Goal: Information Seeking & Learning: Find specific page/section

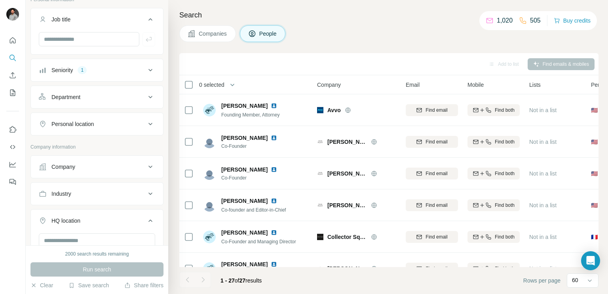
scroll to position [131, 0]
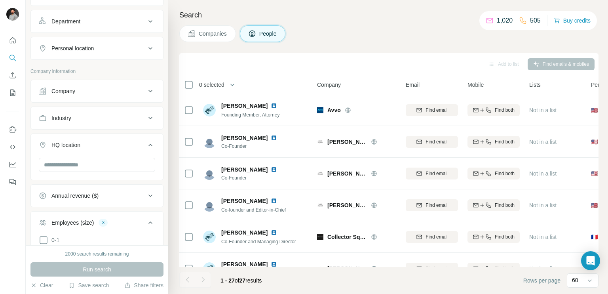
click at [101, 115] on div "Industry" at bounding box center [92, 118] width 107 height 8
click at [97, 133] on input at bounding box center [93, 137] width 98 height 9
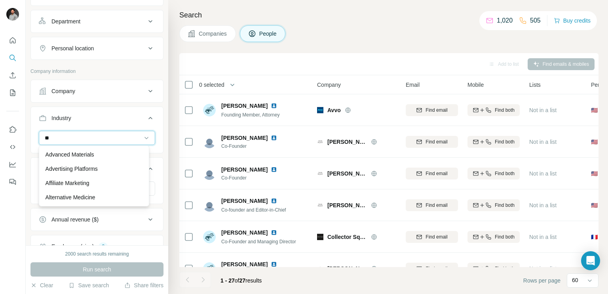
type input "***"
drag, startPoint x: 97, startPoint y: 133, endPoint x: 115, endPoint y: 129, distance: 18.5
click at [115, 131] on div "***" at bounding box center [93, 137] width 98 height 13
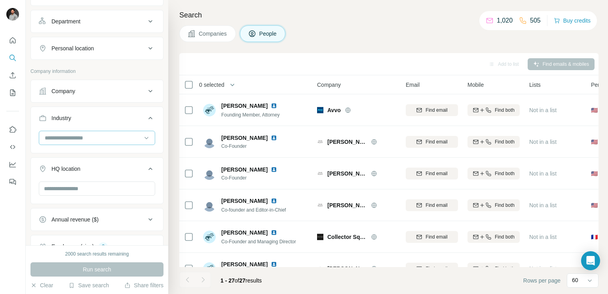
click at [115, 131] on div at bounding box center [93, 137] width 98 height 13
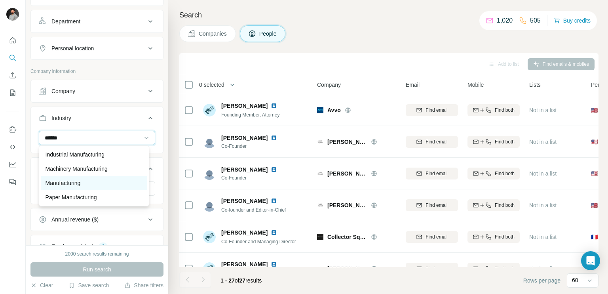
type input "******"
click at [73, 183] on p "Manufacturing" at bounding box center [63, 183] width 35 height 8
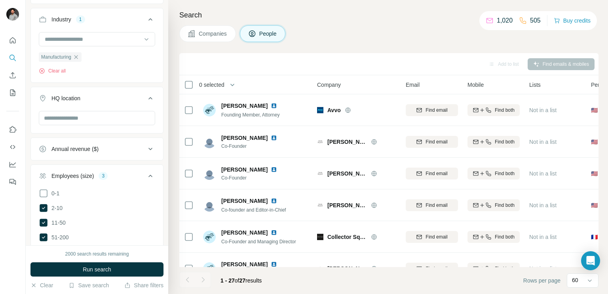
scroll to position [233, 0]
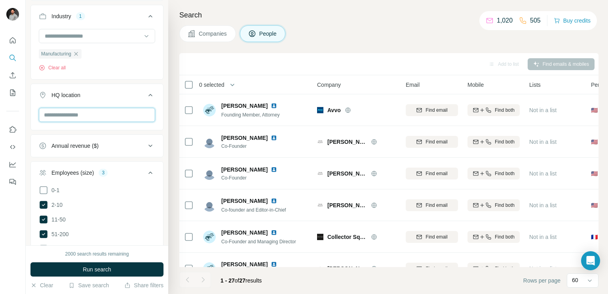
click at [93, 108] on input "text" at bounding box center [97, 115] width 116 height 14
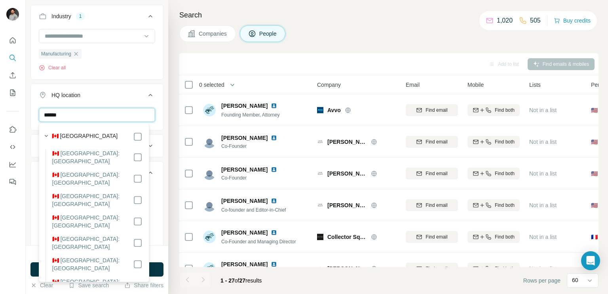
type input "******"
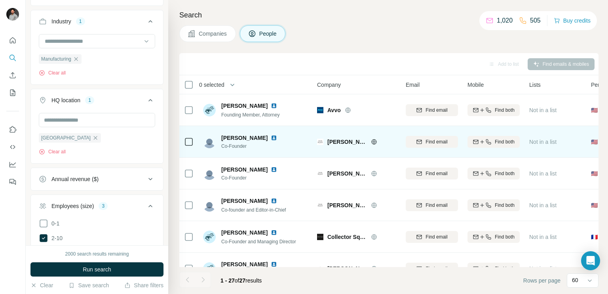
scroll to position [228, 0]
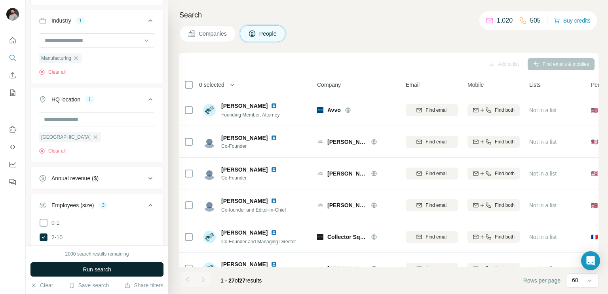
click at [115, 267] on button "Run search" at bounding box center [96, 269] width 133 height 14
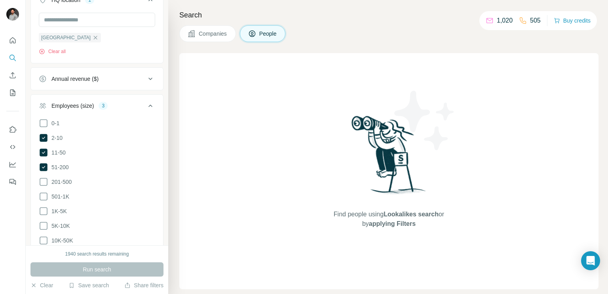
scroll to position [328, 0]
drag, startPoint x: 44, startPoint y: 134, endPoint x: 45, endPoint y: 151, distance: 16.7
click at [45, 151] on ul "0-1 2-10 11-50 [PHONE_NUMBER] 501-1K 1K-5K 5K-10K 10K-50K 50K-100K 100K-500K 50…" at bounding box center [97, 203] width 116 height 171
click at [45, 151] on icon at bounding box center [44, 152] width 8 height 8
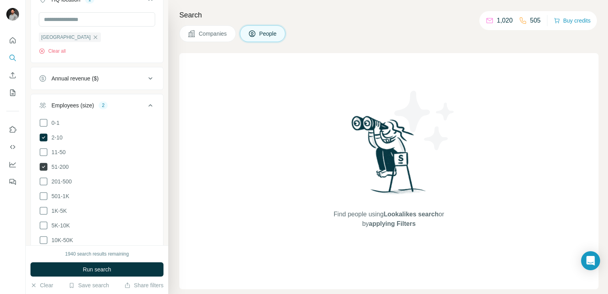
click at [44, 162] on icon at bounding box center [44, 167] width 10 height 10
click at [44, 137] on icon at bounding box center [44, 137] width 8 height 8
click at [68, 270] on button "Run search" at bounding box center [96, 269] width 133 height 14
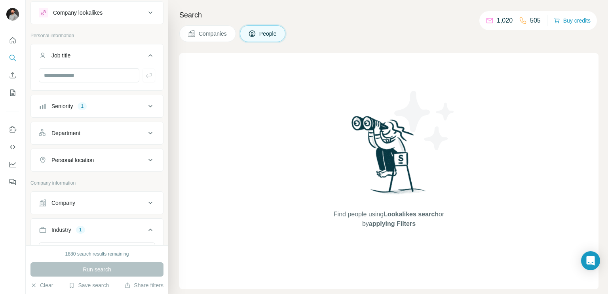
scroll to position [16, 0]
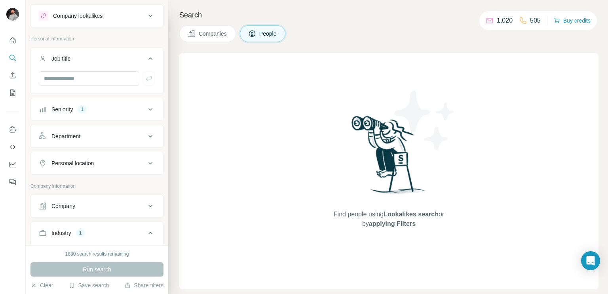
click at [135, 113] on button "Seniority 1" at bounding box center [97, 109] width 132 height 19
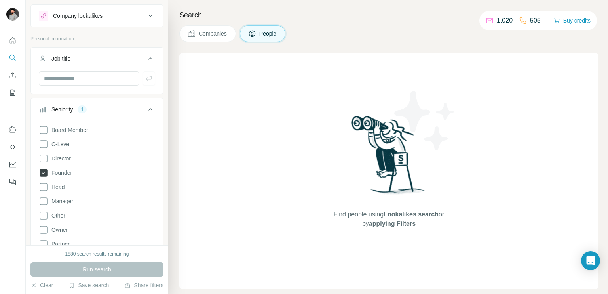
click at [44, 171] on icon at bounding box center [43, 172] width 3 height 2
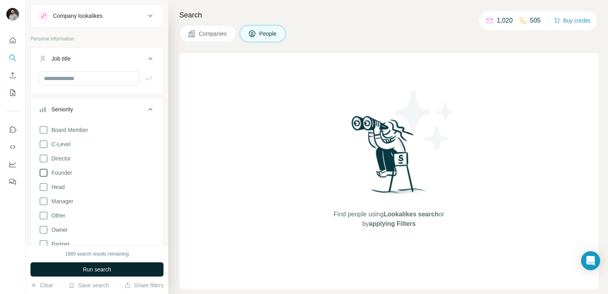
click at [80, 274] on button "Run search" at bounding box center [96, 269] width 133 height 14
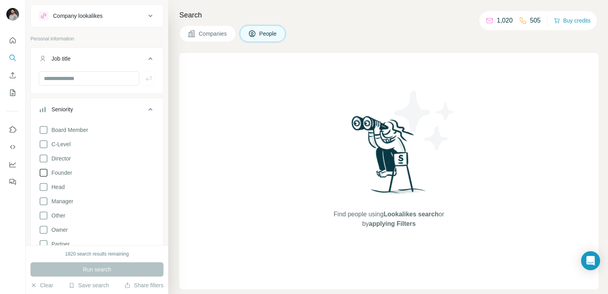
click at [212, 42] on div "Search Companies People Find people using Lookalikes search or by applying Filt…" at bounding box center [388, 147] width 440 height 294
click at [214, 39] on button "Companies" at bounding box center [207, 33] width 57 height 17
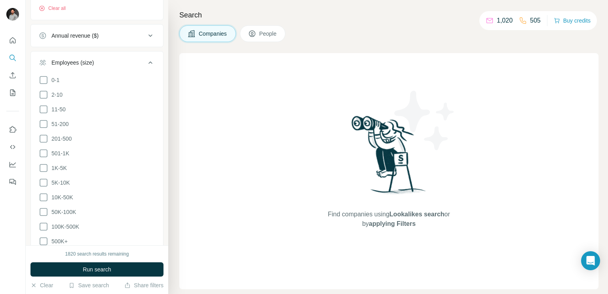
scroll to position [374, 0]
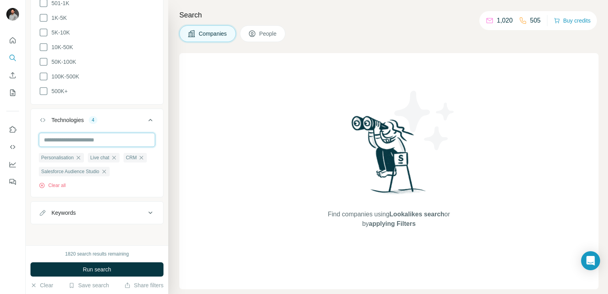
click at [108, 141] on input "text" at bounding box center [97, 140] width 116 height 14
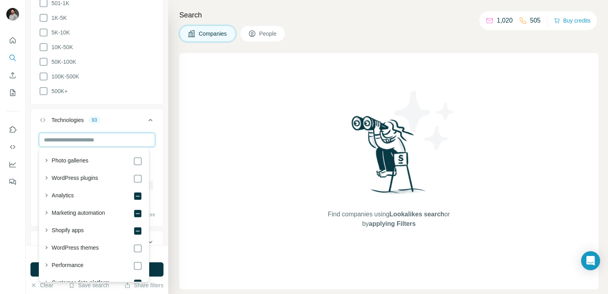
click at [123, 137] on input "text" at bounding box center [97, 140] width 116 height 14
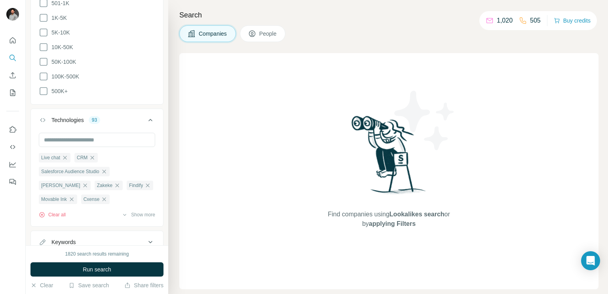
click at [146, 117] on icon at bounding box center [151, 120] width 10 height 10
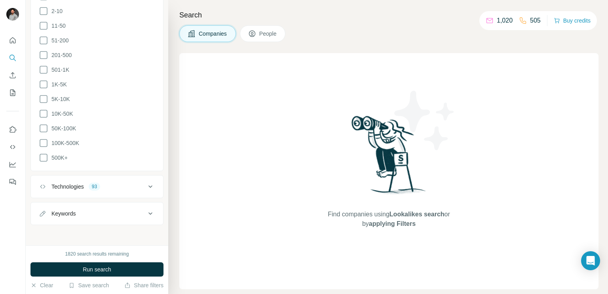
click at [83, 186] on div "Technologies" at bounding box center [67, 187] width 32 height 8
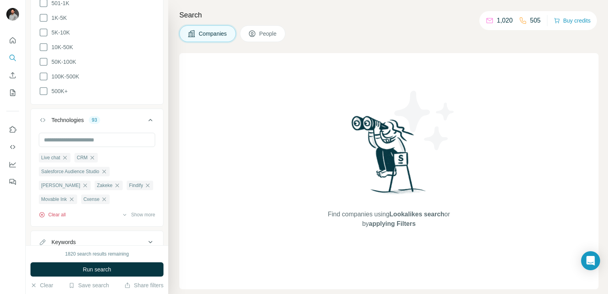
click at [59, 213] on button "Clear all" at bounding box center [52, 214] width 27 height 7
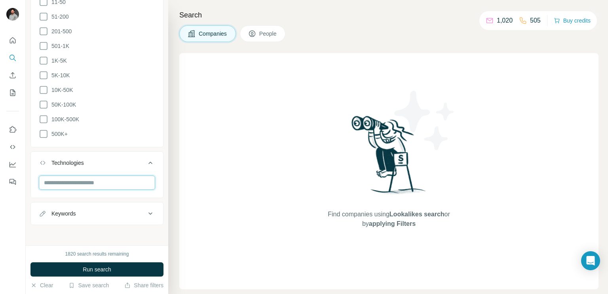
click at [78, 183] on input "text" at bounding box center [97, 182] width 116 height 14
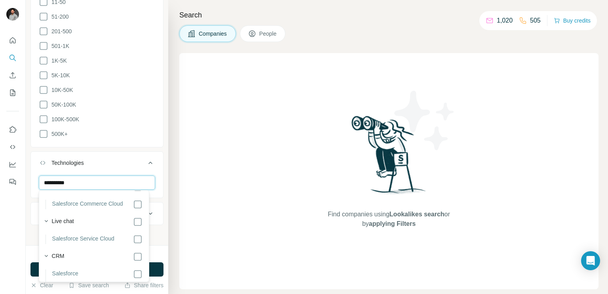
scroll to position [129, 0]
type input "**********"
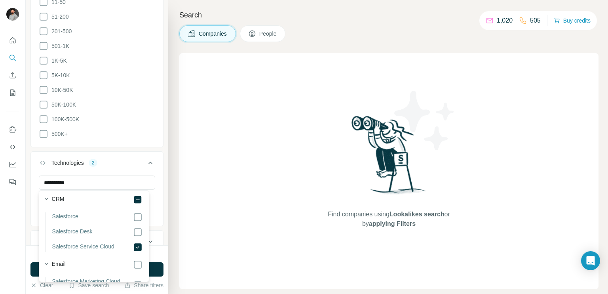
scroll to position [183, 0]
click at [146, 163] on icon at bounding box center [151, 163] width 10 height 10
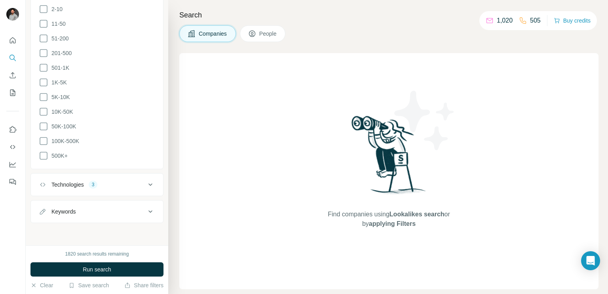
scroll to position [307, 0]
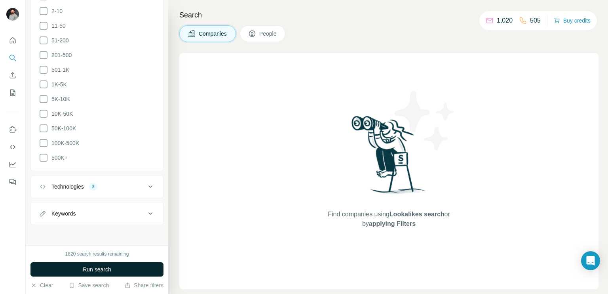
click at [102, 268] on span "Run search" at bounding box center [97, 269] width 29 height 8
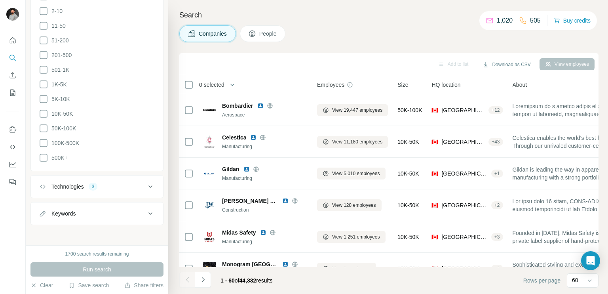
click at [263, 32] on span "People" at bounding box center [268, 34] width 18 height 8
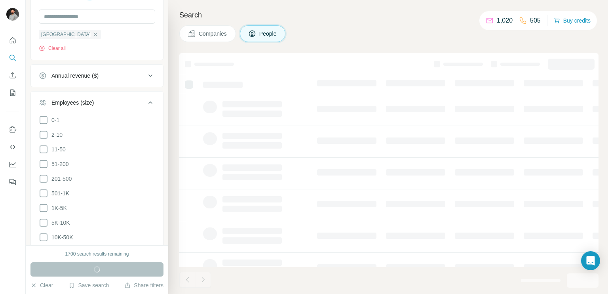
scroll to position [430, 0]
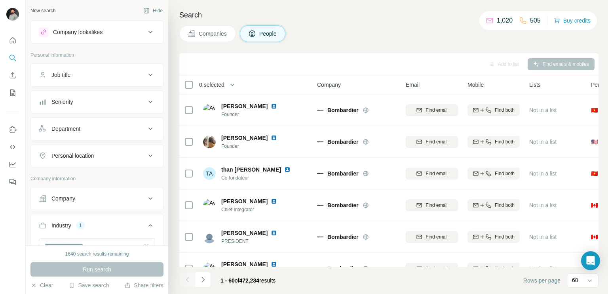
scroll to position [17, 0]
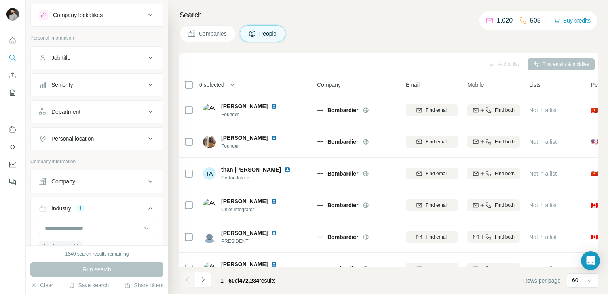
click at [90, 93] on button "Seniority" at bounding box center [97, 84] width 132 height 19
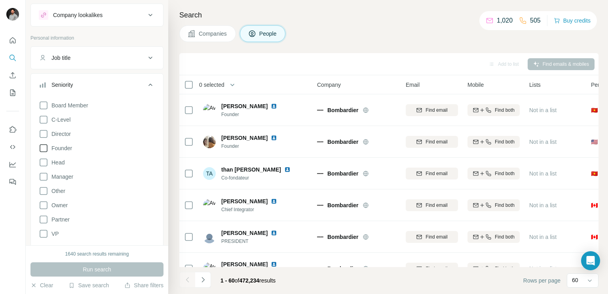
click at [41, 149] on icon at bounding box center [44, 148] width 10 height 10
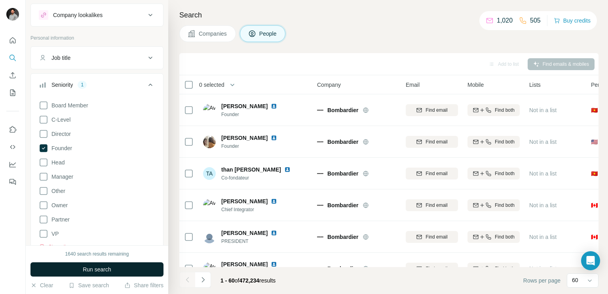
click at [88, 266] on span "Run search" at bounding box center [97, 269] width 29 height 8
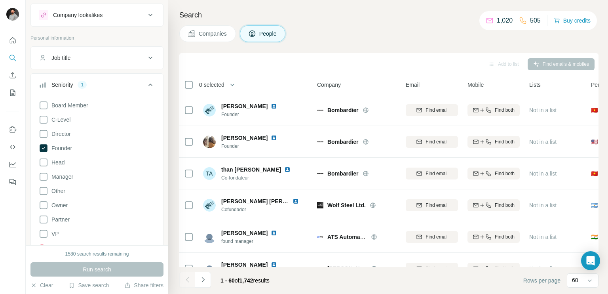
click at [146, 85] on icon at bounding box center [151, 85] width 10 height 10
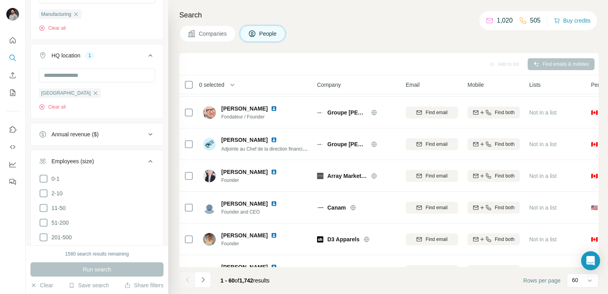
scroll to position [249, 0]
click at [43, 194] on icon at bounding box center [44, 193] width 10 height 10
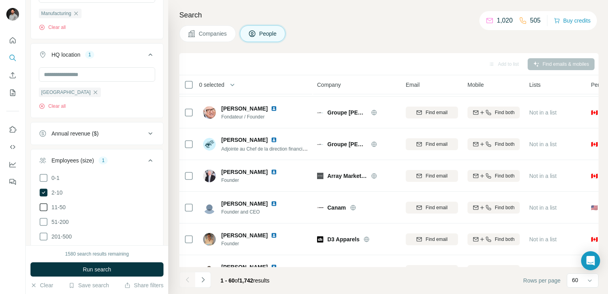
click at [44, 205] on icon at bounding box center [44, 207] width 10 height 10
click at [44, 223] on icon at bounding box center [44, 222] width 10 height 10
click at [90, 266] on span "Run search" at bounding box center [97, 269] width 29 height 8
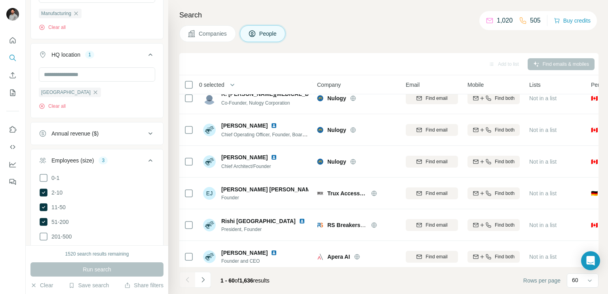
scroll to position [1313, 0]
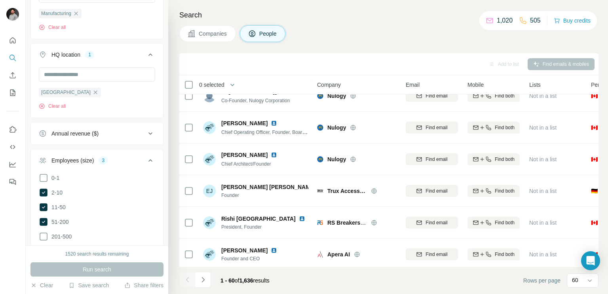
click at [209, 38] on button "Companies" at bounding box center [207, 33] width 57 height 17
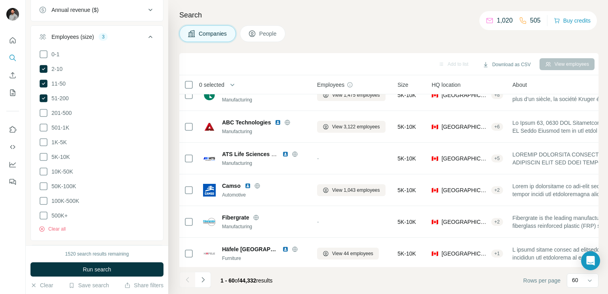
scroll to position [127, 0]
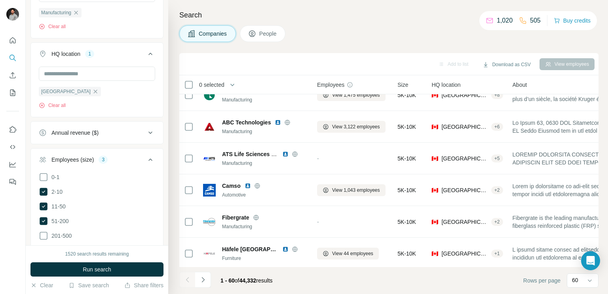
click at [270, 34] on span "People" at bounding box center [268, 34] width 18 height 8
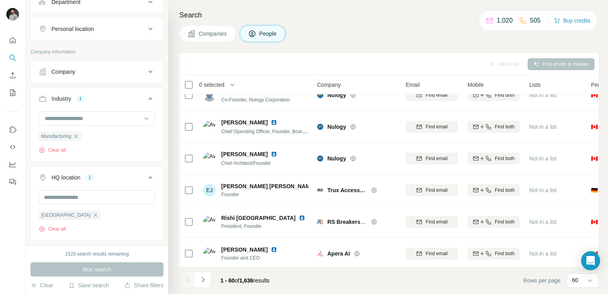
scroll to position [249, 0]
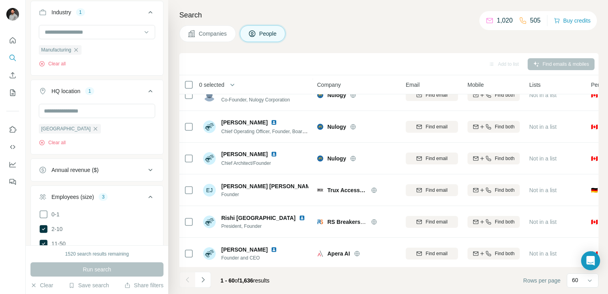
scroll to position [212, 0]
click at [78, 49] on icon "button" at bounding box center [76, 51] width 4 height 4
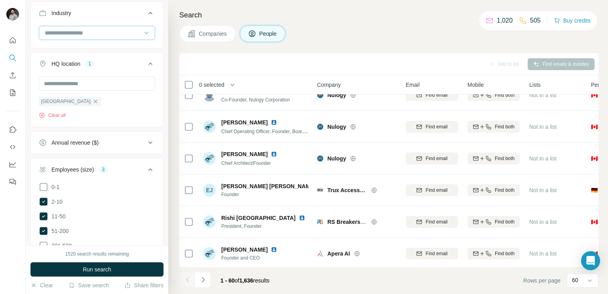
click at [86, 29] on input at bounding box center [93, 33] width 98 height 9
type input "***"
click at [86, 29] on input "***" at bounding box center [93, 33] width 98 height 9
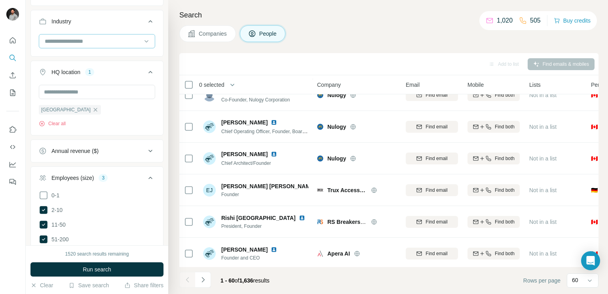
scroll to position [133, 0]
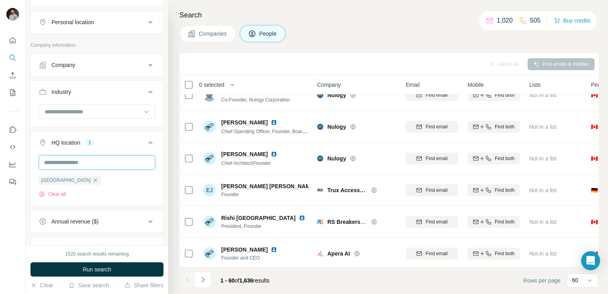
click at [64, 160] on input "text" at bounding box center [97, 162] width 116 height 14
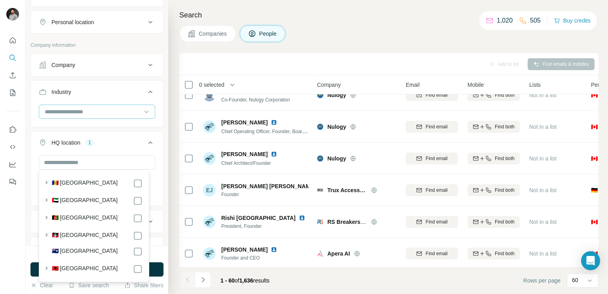
click at [89, 107] on input at bounding box center [93, 111] width 98 height 9
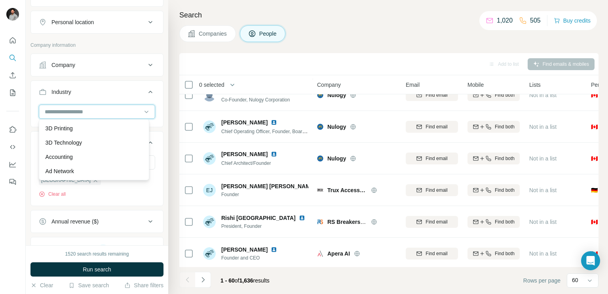
click at [89, 107] on input at bounding box center [93, 111] width 98 height 9
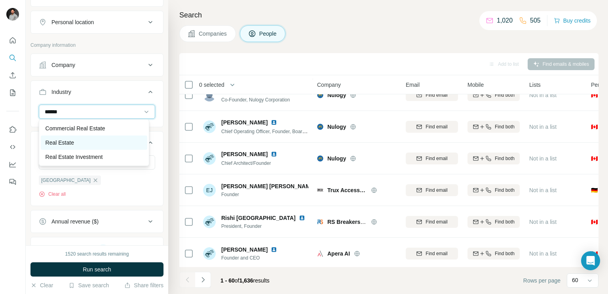
type input "******"
click at [74, 138] on div "Real Estate" at bounding box center [94, 142] width 107 height 14
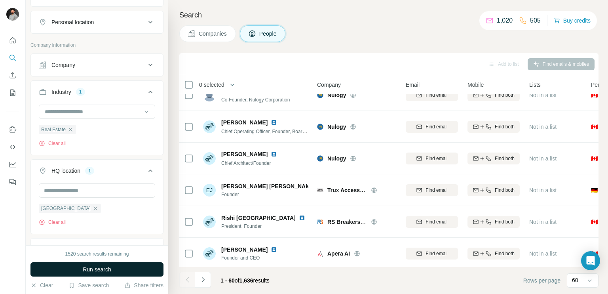
click at [81, 267] on button "Run search" at bounding box center [96, 269] width 133 height 14
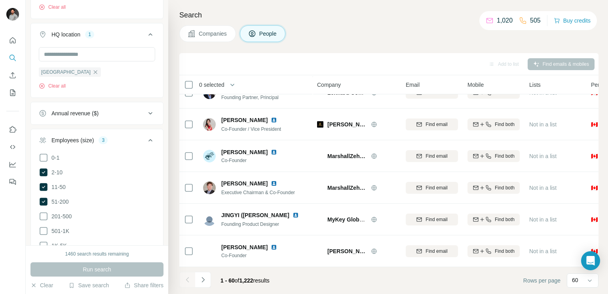
scroll to position [271, 0]
click at [41, 198] on icon at bounding box center [44, 200] width 8 height 8
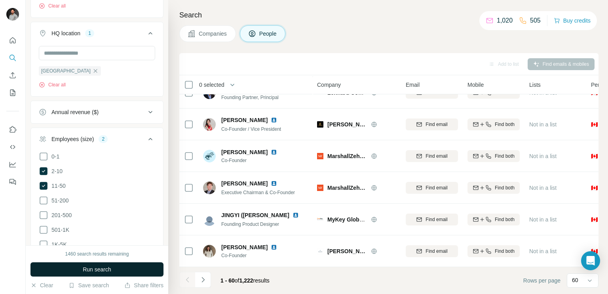
click at [94, 269] on span "Run search" at bounding box center [97, 269] width 29 height 8
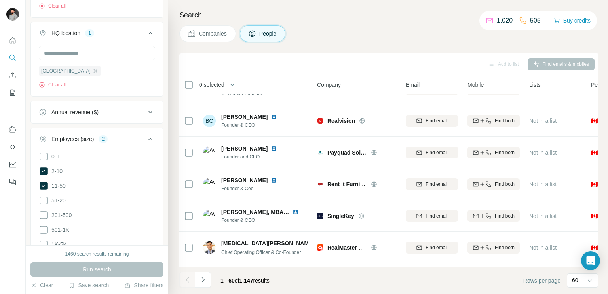
scroll to position [1731, 0]
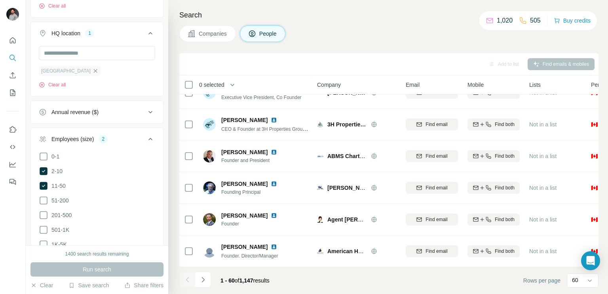
click at [92, 68] on icon "button" at bounding box center [95, 71] width 6 height 6
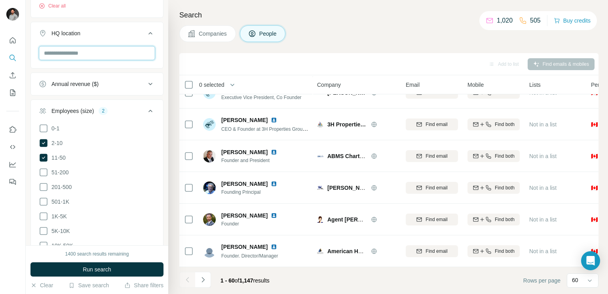
click at [79, 55] on input "text" at bounding box center [97, 53] width 116 height 14
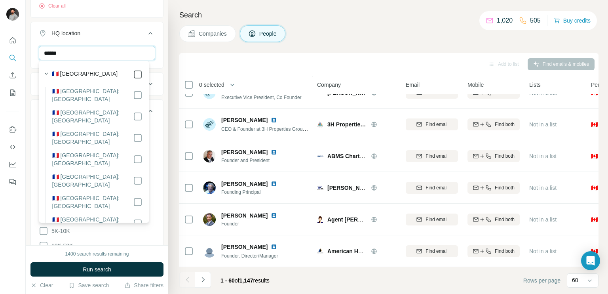
type input "******"
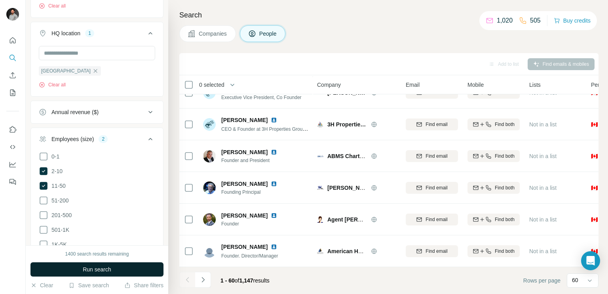
click at [85, 270] on span "Run search" at bounding box center [97, 269] width 29 height 8
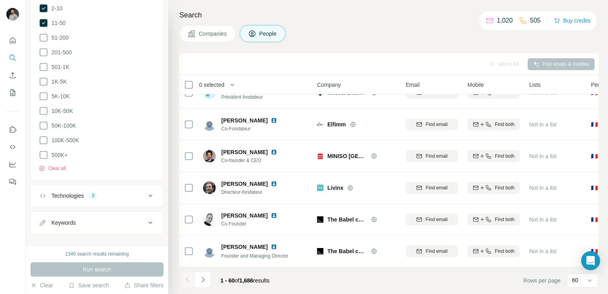
scroll to position [442, 0]
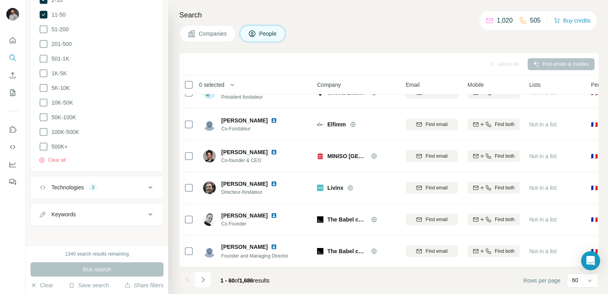
click at [424, 23] on div "Search Companies People Add to list Find emails & mobiles 0 selected People Com…" at bounding box center [388, 147] width 440 height 294
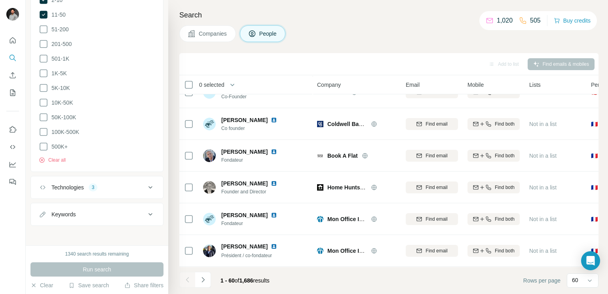
scroll to position [1231, 0]
